Goal: Navigation & Orientation: Find specific page/section

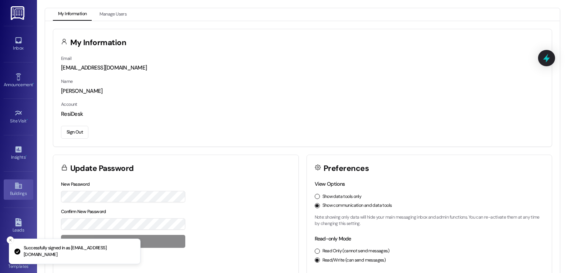
click at [15, 184] on icon at bounding box center [18, 186] width 7 height 6
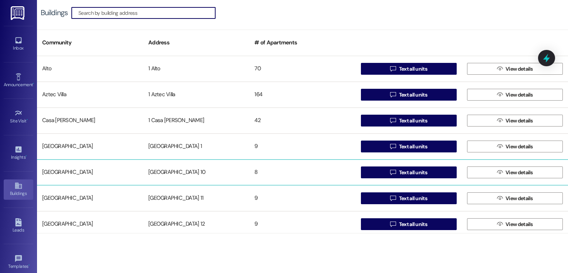
click at [177, 169] on div "[GEOGRAPHIC_DATA] 10" at bounding box center [196, 172] width 106 height 15
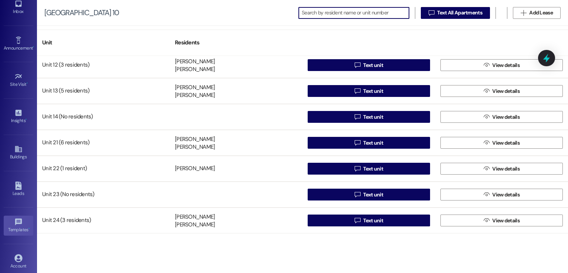
scroll to position [78, 0]
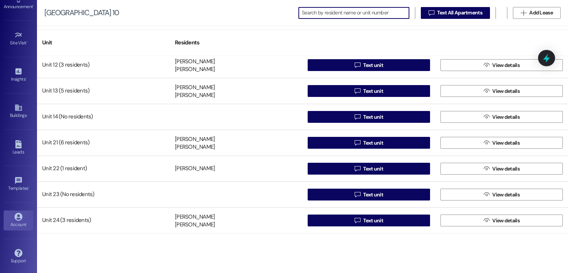
click at [16, 213] on icon at bounding box center [18, 217] width 8 height 8
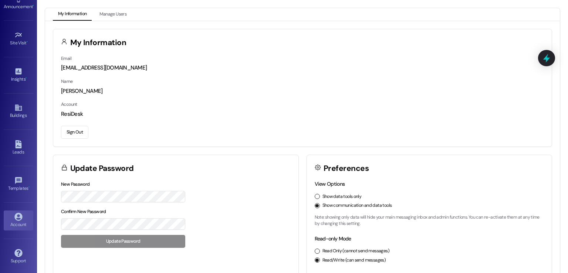
click at [72, 129] on button "Sign Out" at bounding box center [74, 132] width 27 height 13
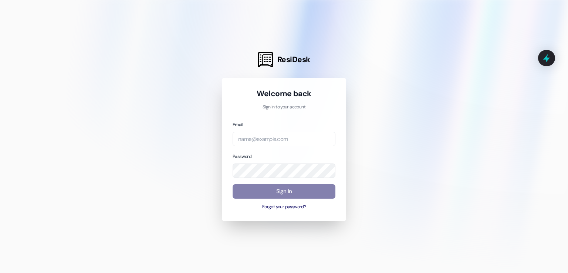
type input "[EMAIL_ADDRESS][PERSON_NAME][PERSON_NAME][DOMAIN_NAME]"
